Goal: Find specific page/section: Find specific page/section

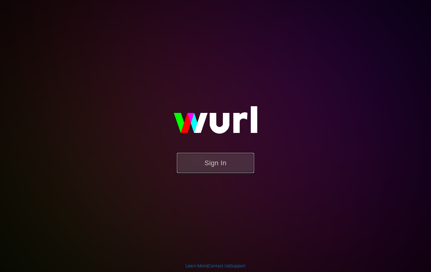
click at [246, 157] on button "Sign In" at bounding box center [215, 163] width 77 height 20
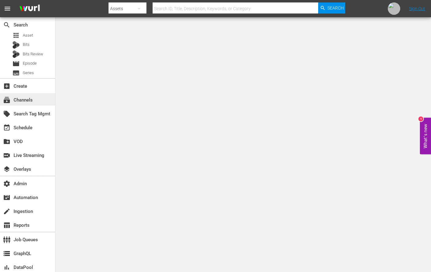
click at [35, 103] on div "subscriptions Channels" at bounding box center [27, 99] width 55 height 12
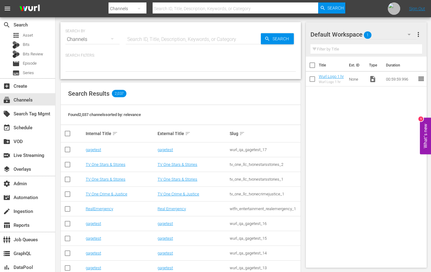
click at [190, 39] on input "text" at bounding box center [193, 39] width 135 height 15
paste input "sysdata_s_p_a_fifa_9"
type input "sysdata_s_p_a_fifa_9"
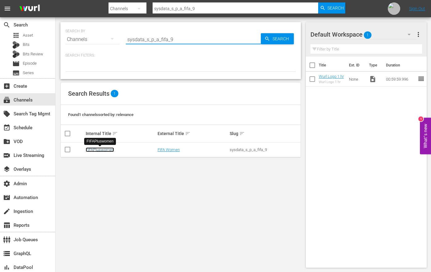
click at [103, 150] on link "FIFAPluswomen" at bounding box center [100, 150] width 28 height 5
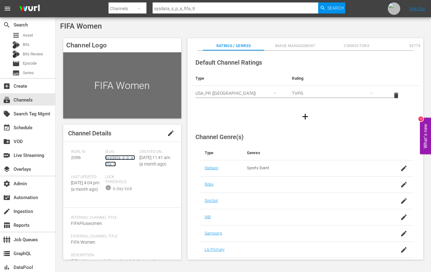
click at [112, 160] on link "sysdata_s_p_a_fifa_9" at bounding box center [120, 160] width 30 height 11
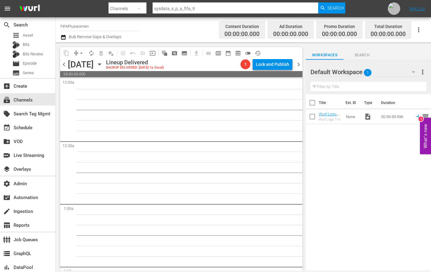
click at [192, 9] on input "sysdata_s_p_a_fifa_9" at bounding box center [236, 8] width 166 height 15
paste input "5"
type input "sysdata_s_p_a_fifa_5"
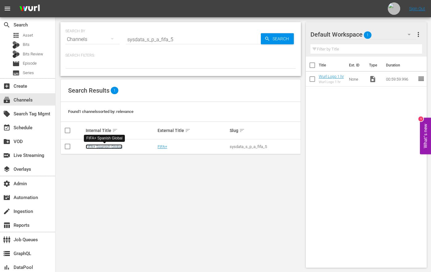
click at [115, 145] on link "FIFA+ Spanish Global" at bounding box center [104, 147] width 37 height 5
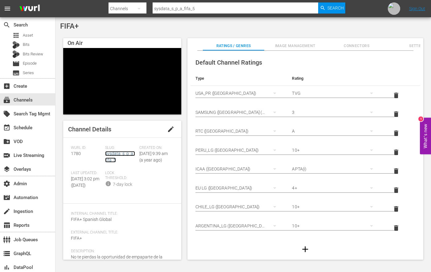
click at [111, 159] on link "sysdata_s_p_a_fifa_5" at bounding box center [120, 156] width 30 height 11
